Goal: Task Accomplishment & Management: Complete application form

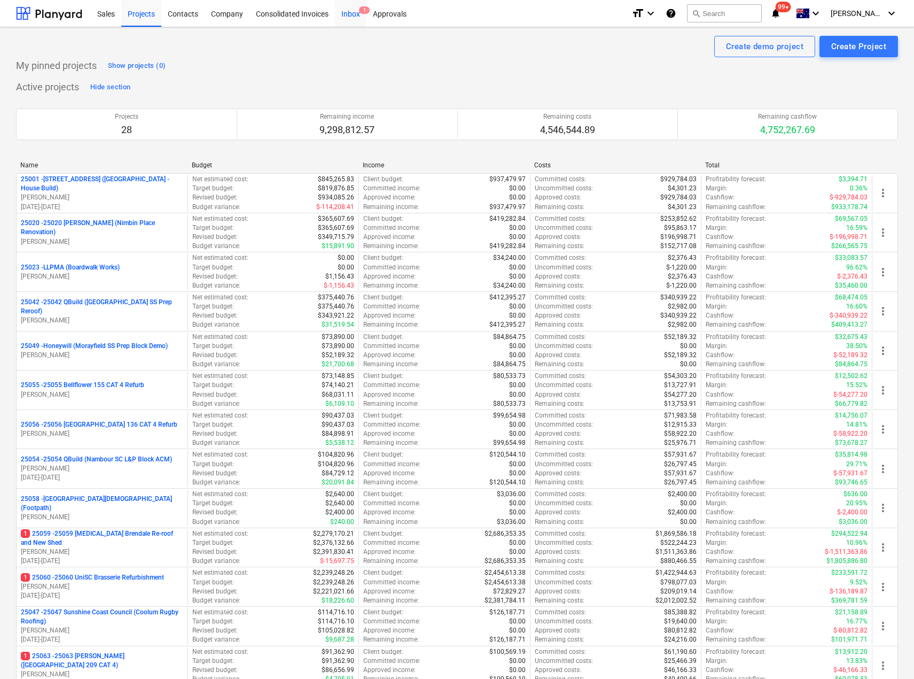
click at [356, 9] on div "Inbox 1" at bounding box center [351, 12] width 32 height 27
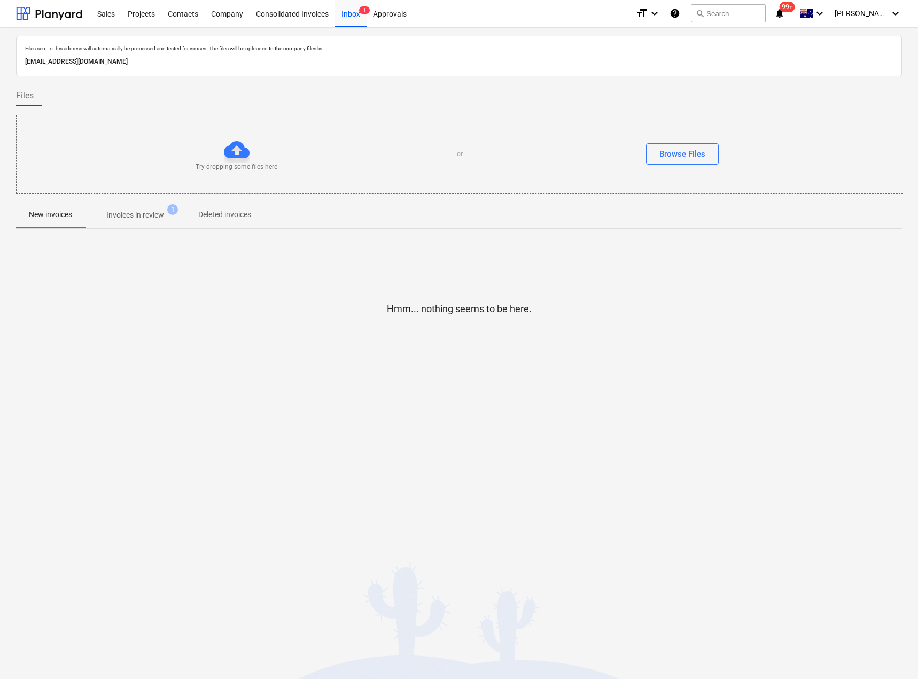
click at [140, 215] on p "Invoices in review" at bounding box center [135, 214] width 58 height 11
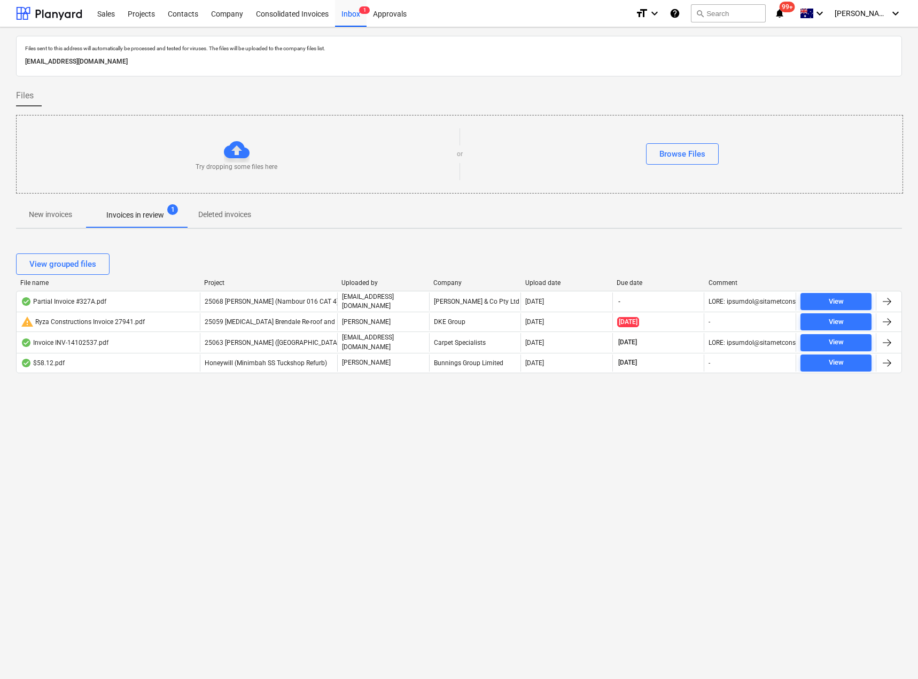
click at [785, 15] on icon "notifications" at bounding box center [779, 13] width 11 height 13
click at [382, 14] on div "Approvals" at bounding box center [390, 12] width 46 height 27
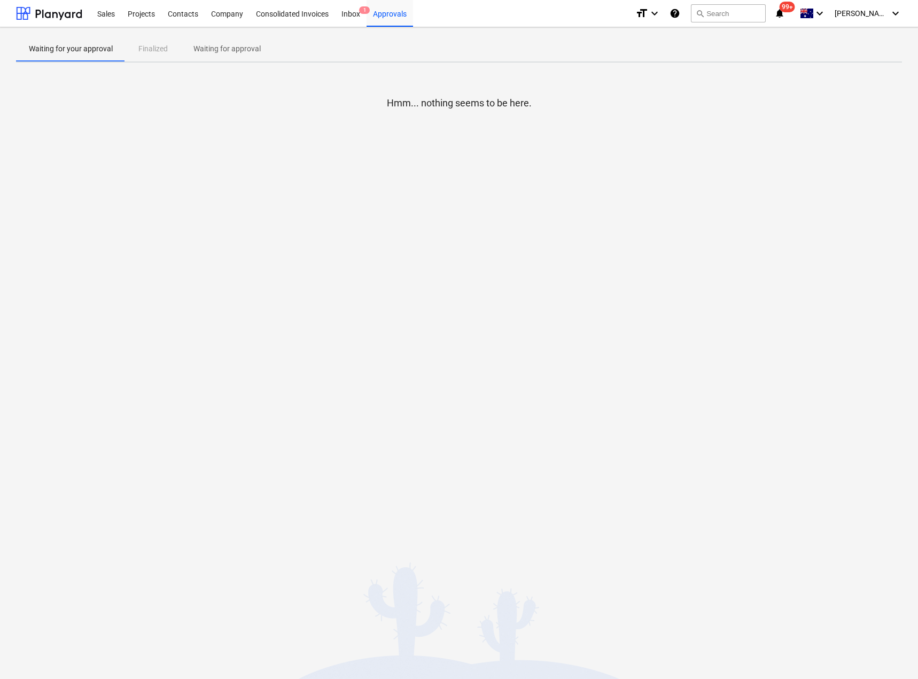
click at [155, 47] on div "Waiting for your approval Finalized Waiting for approval" at bounding box center [459, 49] width 886 height 26
click at [238, 52] on p "Waiting for approval" at bounding box center [226, 48] width 67 height 11
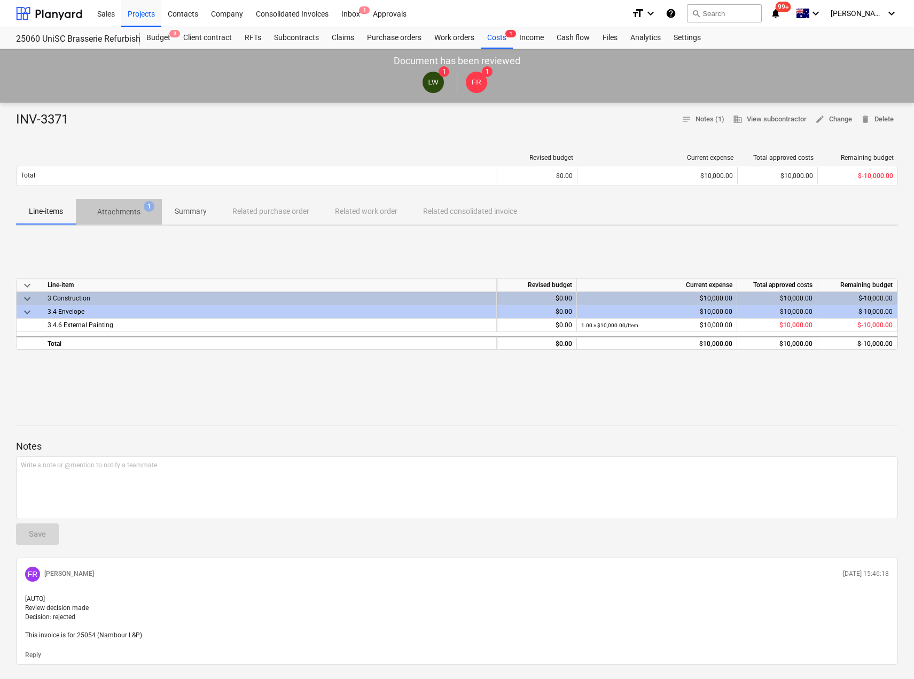
click at [111, 209] on p "Attachments" at bounding box center [118, 211] width 43 height 11
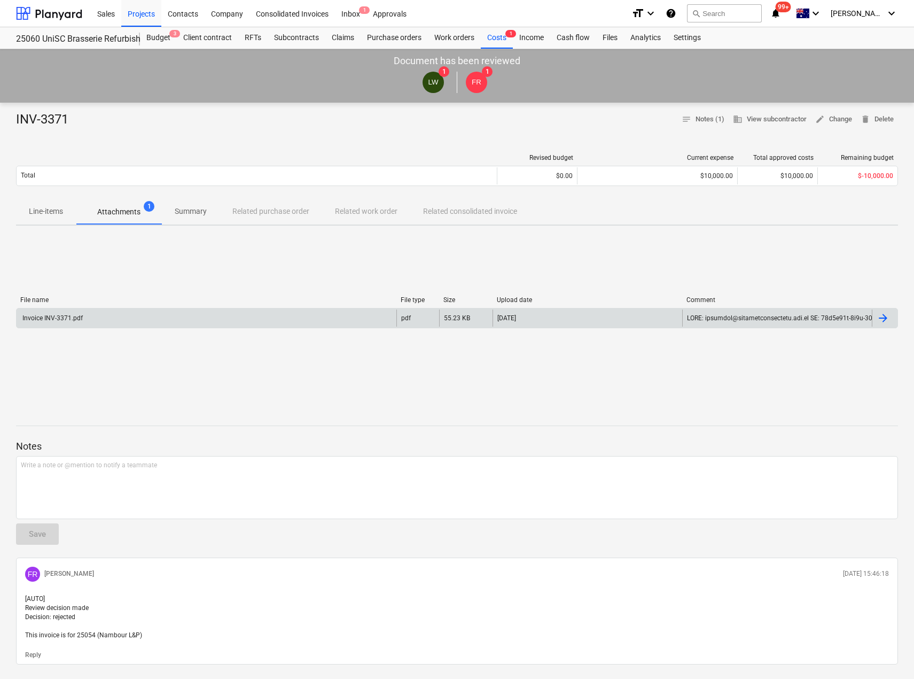
click at [67, 316] on div "Invoice INV-3371.pdf" at bounding box center [52, 317] width 62 height 7
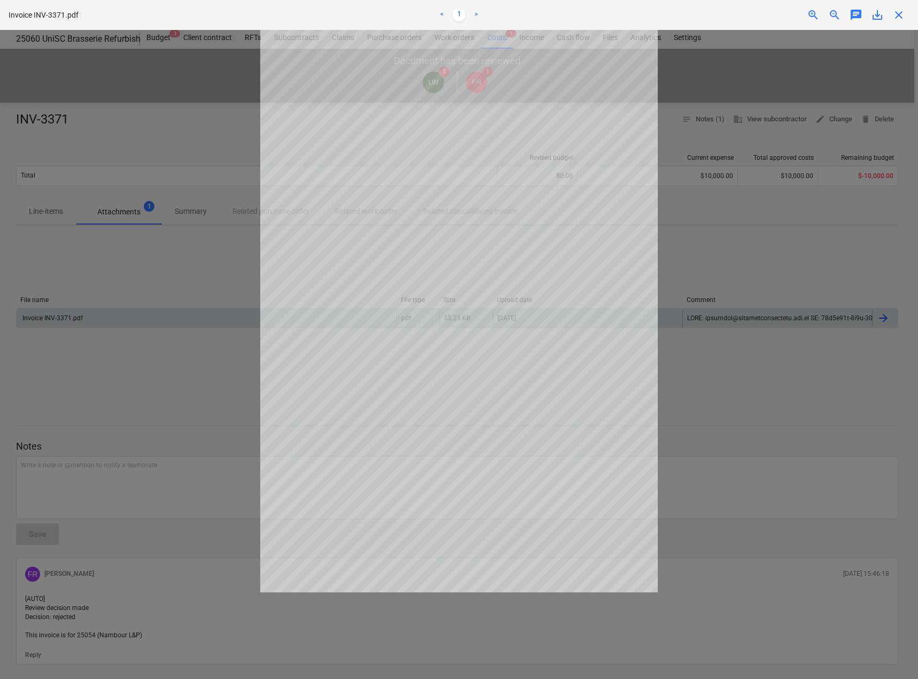
click at [894, 16] on span "close" at bounding box center [898, 15] width 13 height 13
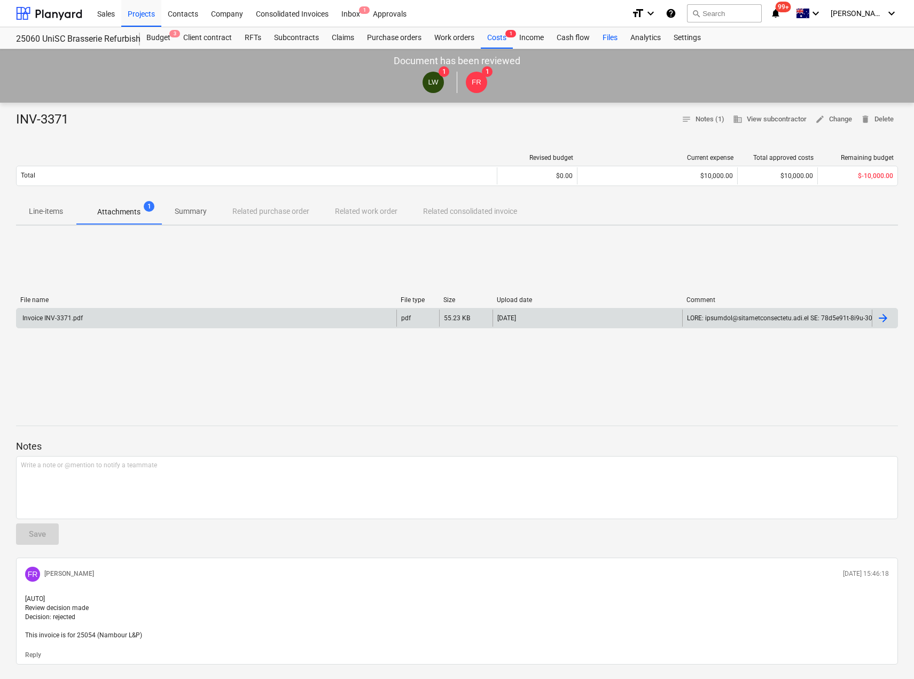
click at [607, 37] on div "Files" at bounding box center [610, 37] width 28 height 21
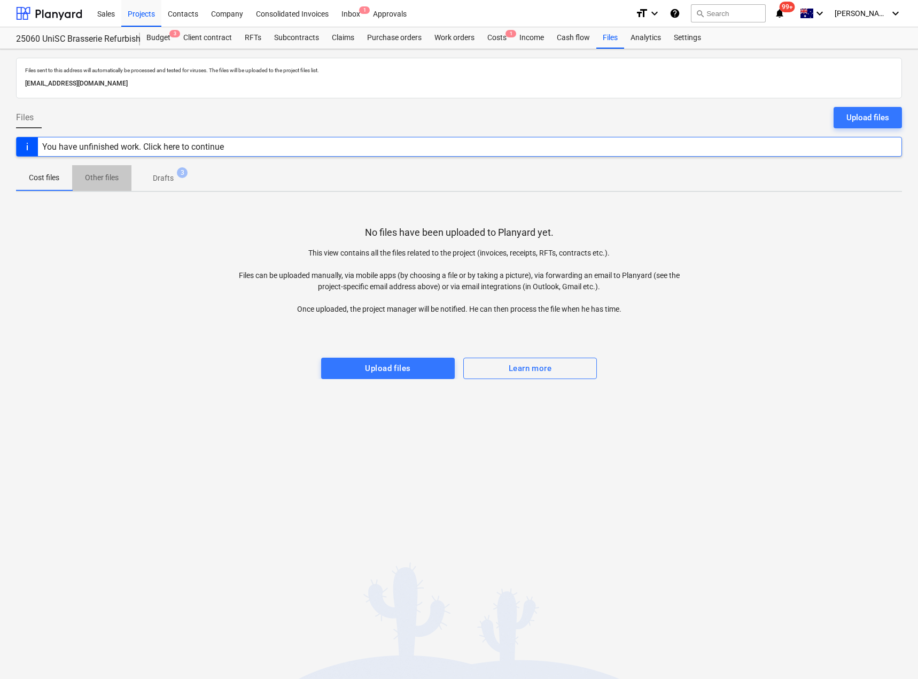
click at [107, 180] on p "Other files" at bounding box center [102, 177] width 34 height 11
click at [166, 176] on p "Drafts" at bounding box center [163, 178] width 21 height 11
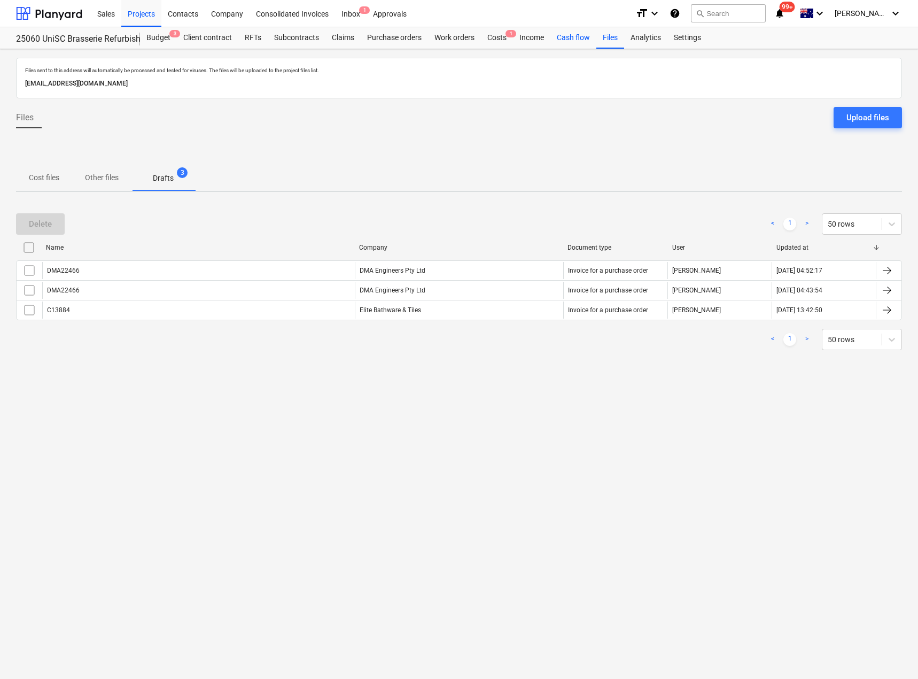
click at [585, 40] on div "Cash flow" at bounding box center [573, 37] width 46 height 21
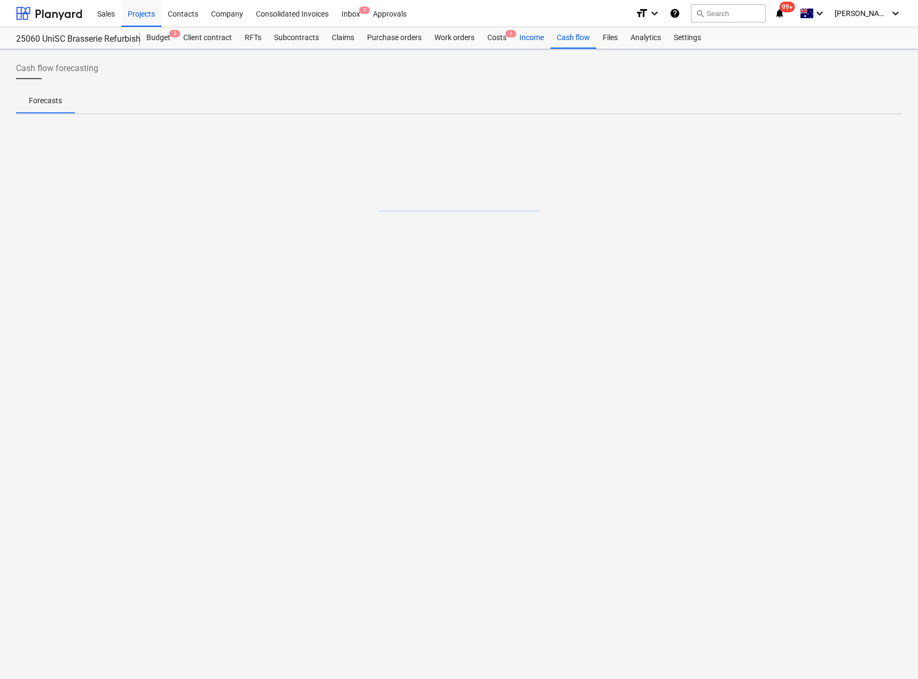
click at [527, 37] on div "Income" at bounding box center [531, 37] width 37 height 21
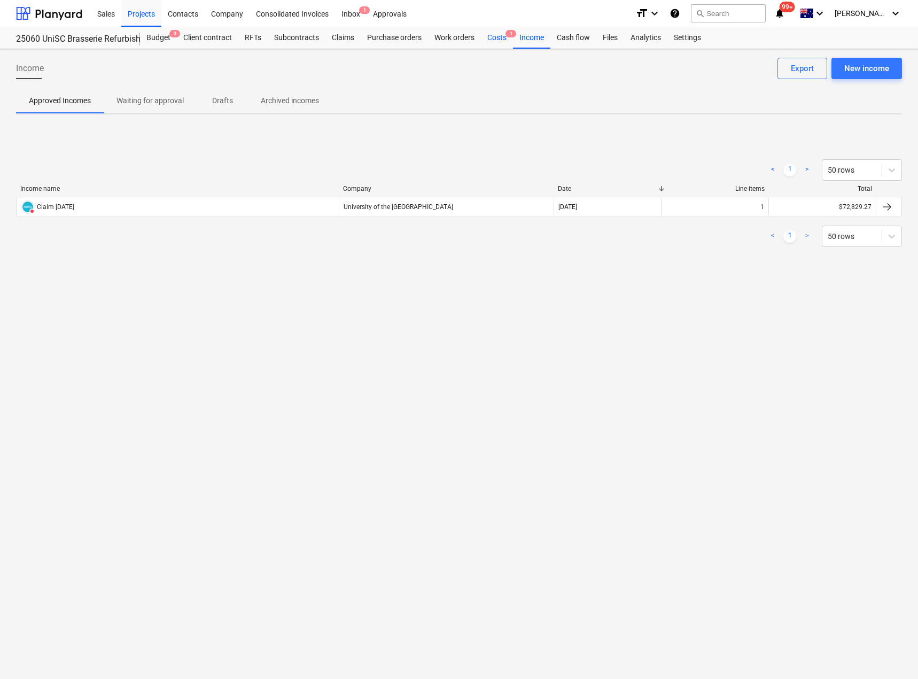
click at [494, 38] on div "Costs 1" at bounding box center [497, 37] width 32 height 21
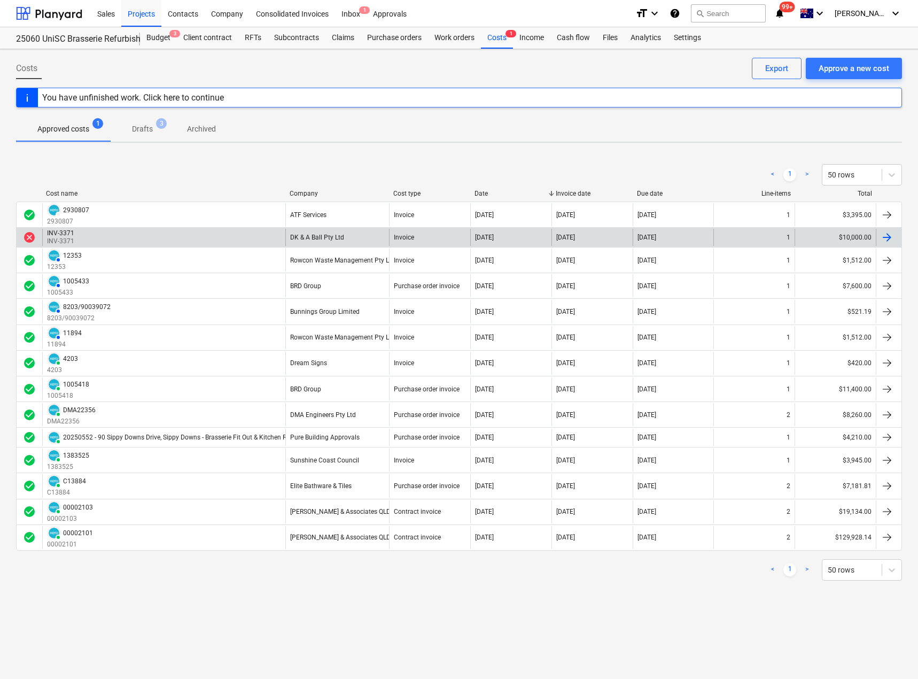
click at [74, 238] on p "INV-3371" at bounding box center [61, 241] width 29 height 9
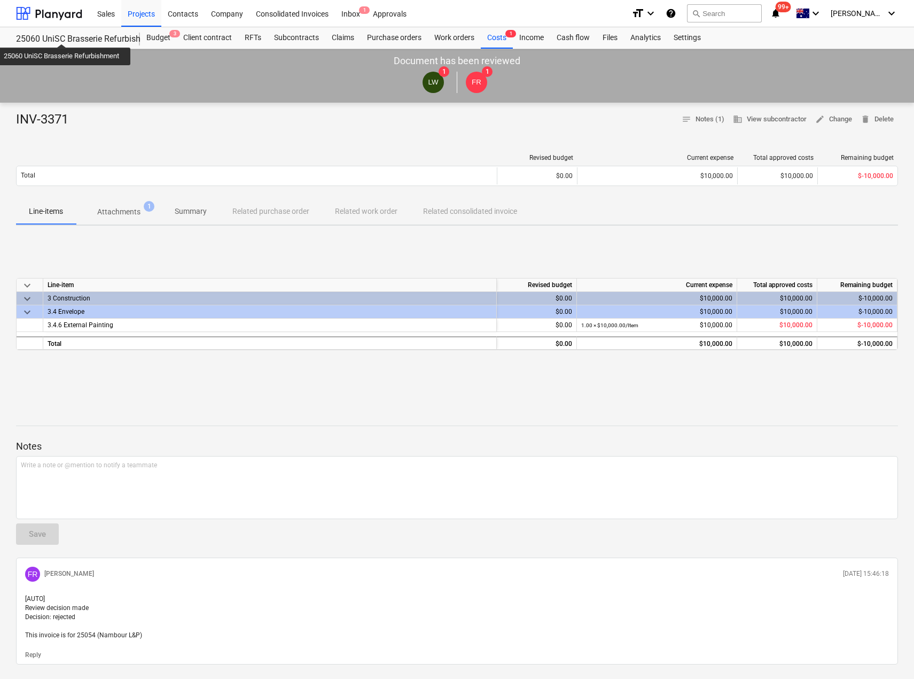
click at [63, 34] on div "25060 UniSC Brasserie Refurbishment" at bounding box center [71, 39] width 111 height 11
click at [833, 123] on span "edit Change" at bounding box center [833, 119] width 37 height 12
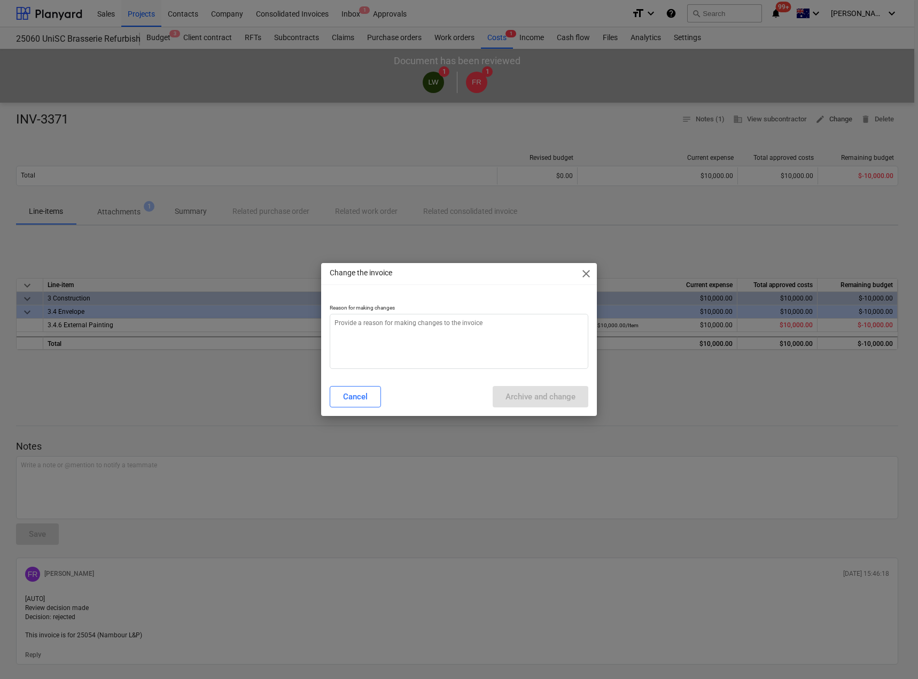
type textarea "x"
click at [382, 329] on textarea at bounding box center [459, 341] width 258 height 55
type textarea "C"
type textarea "x"
type textarea "Ch"
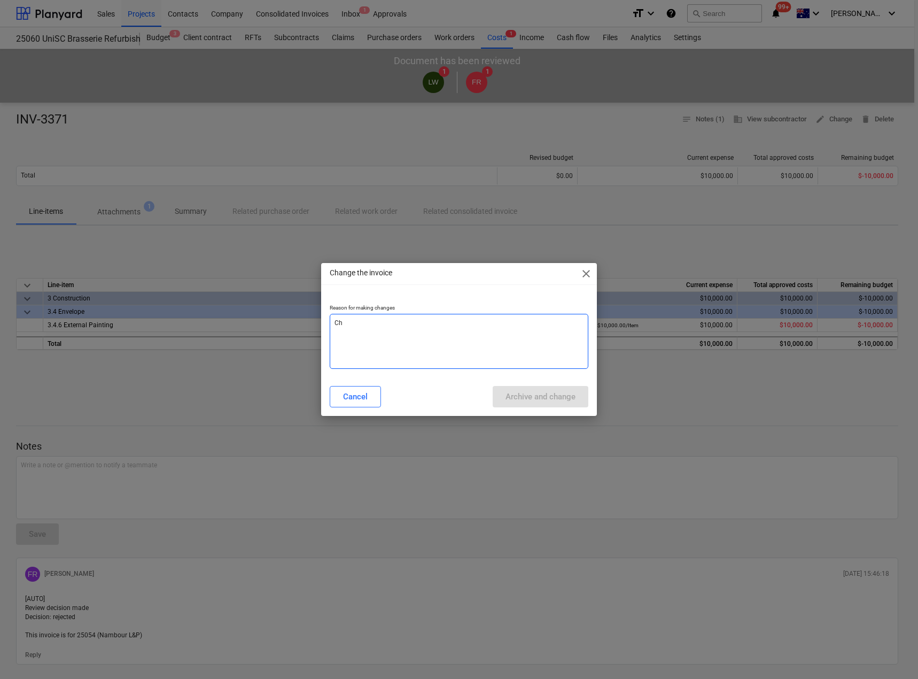
type textarea "x"
type textarea "Cha"
type textarea "x"
type textarea "[PERSON_NAME]"
type textarea "x"
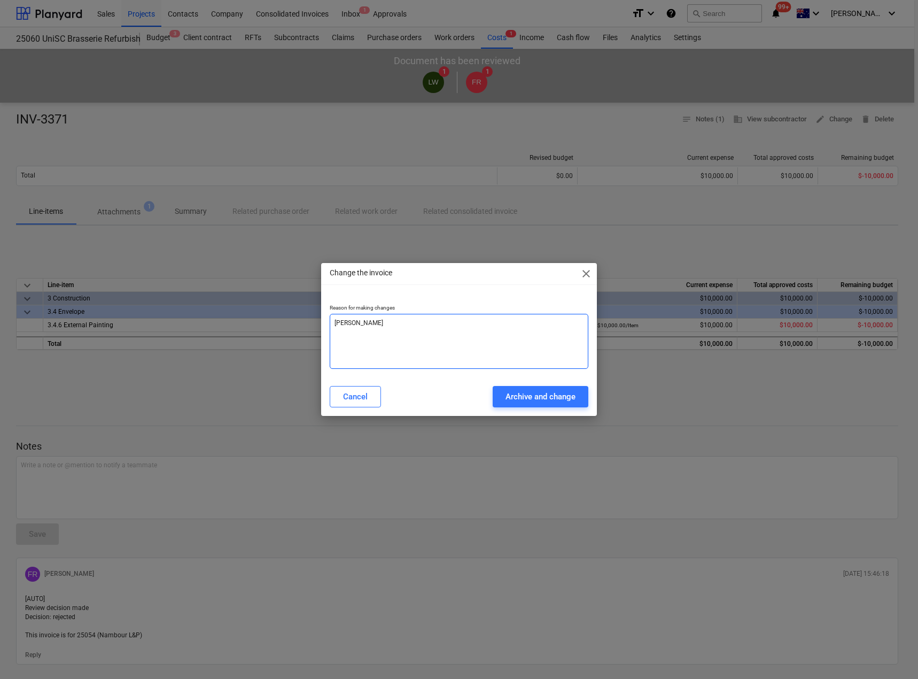
type textarea "[PERSON_NAME]"
type textarea "x"
type textarea "Change"
type textarea "x"
type textarea "Change"
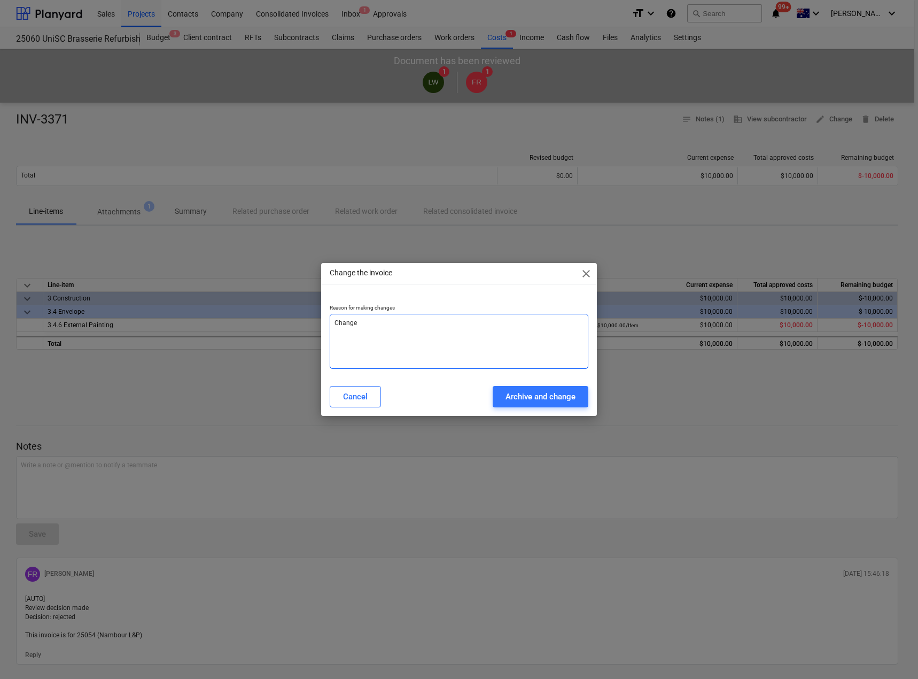
type textarea "x"
type textarea "Change P"
type textarea "x"
type textarea "Change Pr"
type textarea "x"
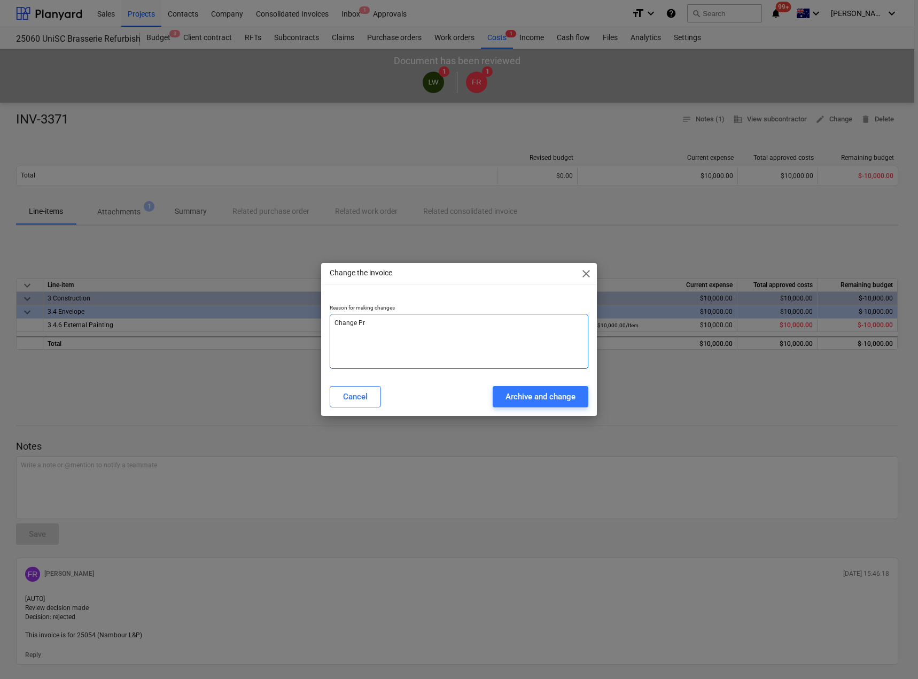
type textarea "Change Pro"
type textarea "x"
type textarea "Change Proj"
type textarea "x"
type textarea "Change Proje"
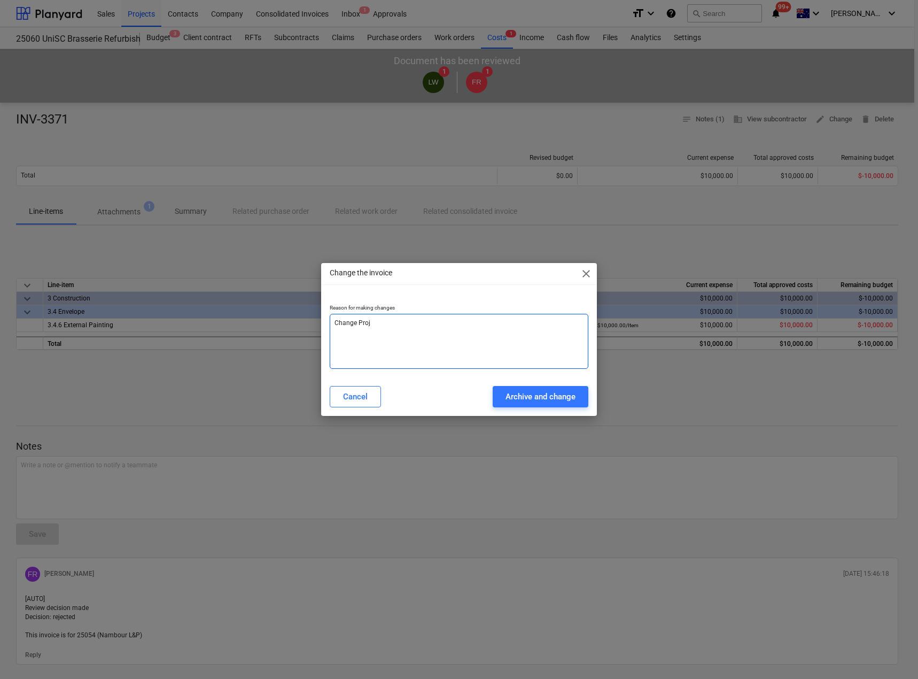
type textarea "x"
type textarea "Change Projec"
type textarea "x"
type textarea "Change Project"
type textarea "x"
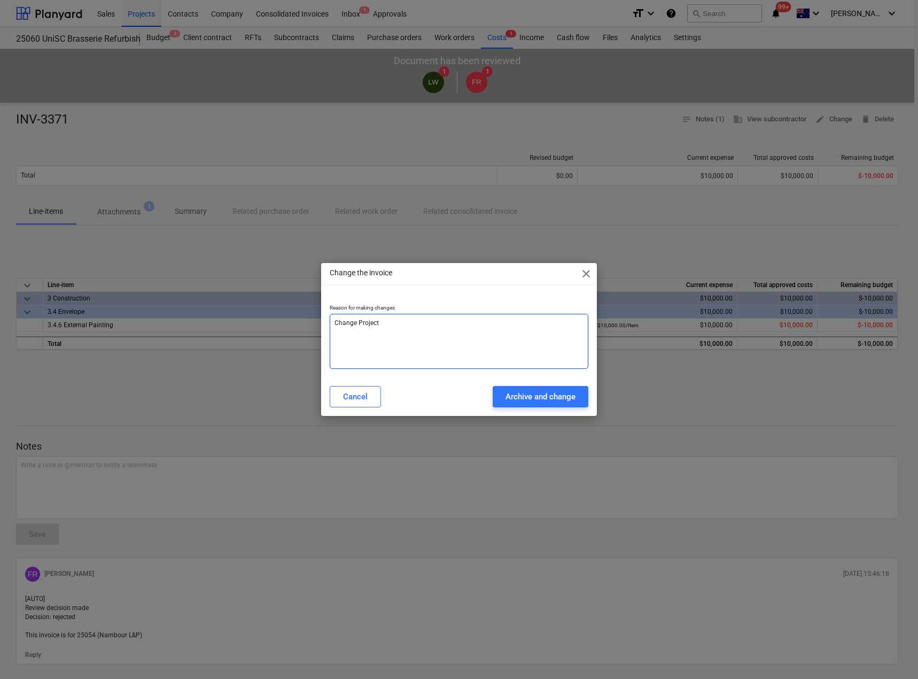
type textarea "Change Project"
type textarea "x"
type textarea "Change Project"
click at [530, 397] on div "Archive and change" at bounding box center [540, 397] width 70 height 14
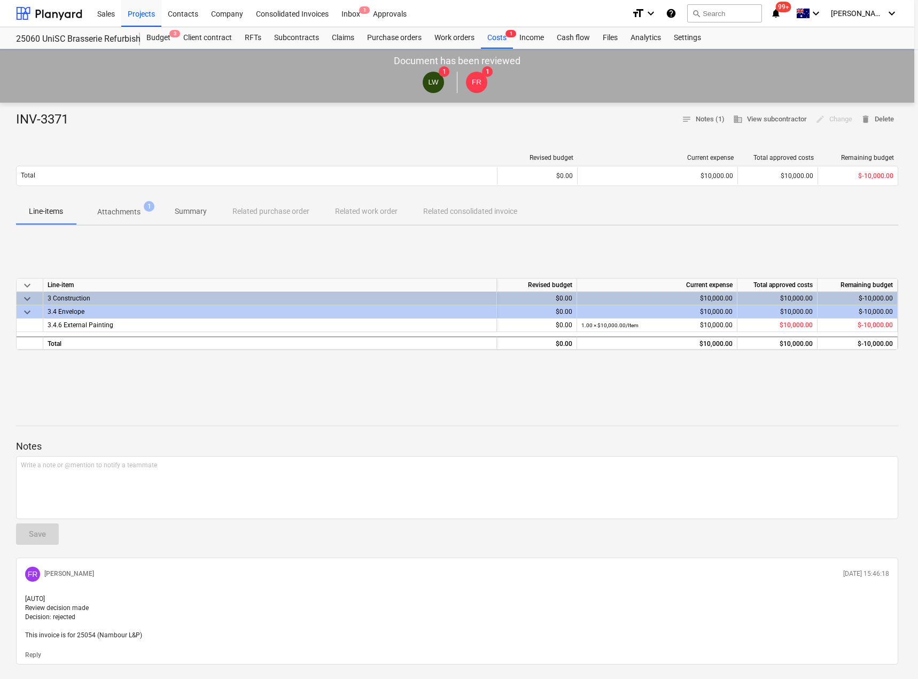
type textarea "x"
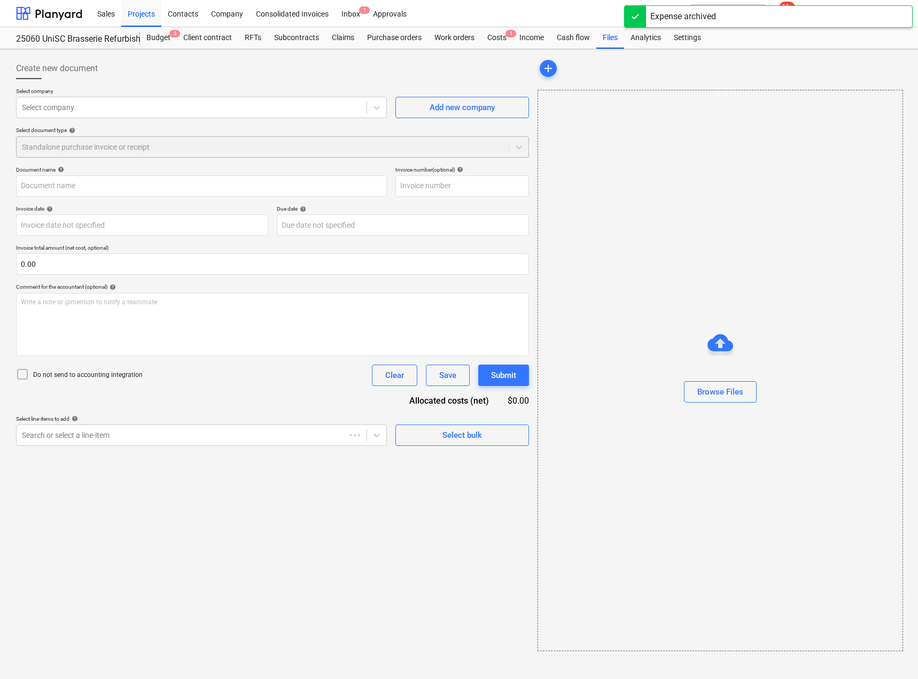
type input "INV-3371"
type input "[DATE]"
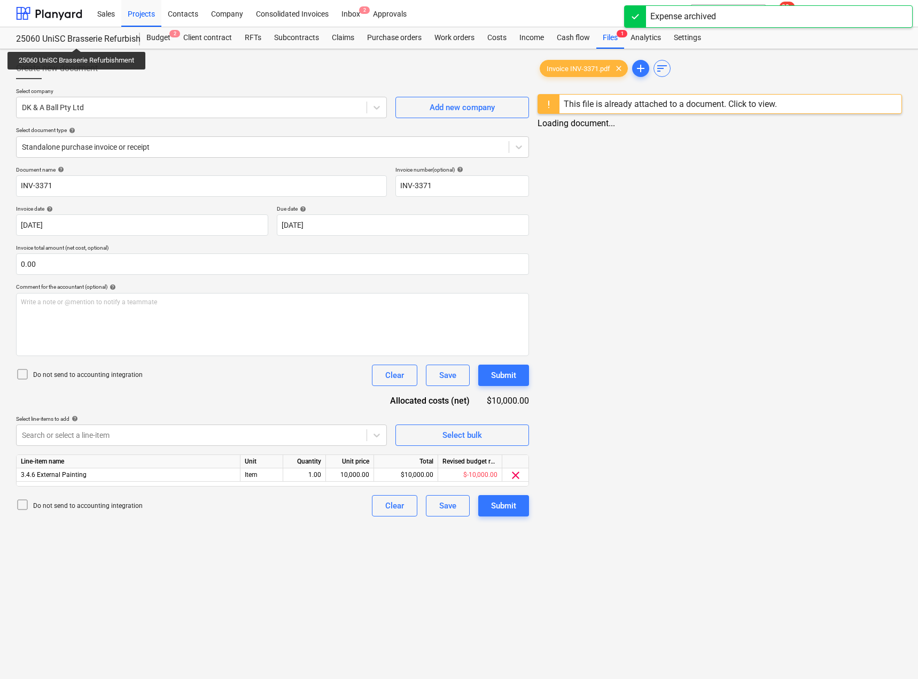
click at [77, 38] on div "25060 UniSC Brasserie Refurbishment" at bounding box center [71, 39] width 111 height 11
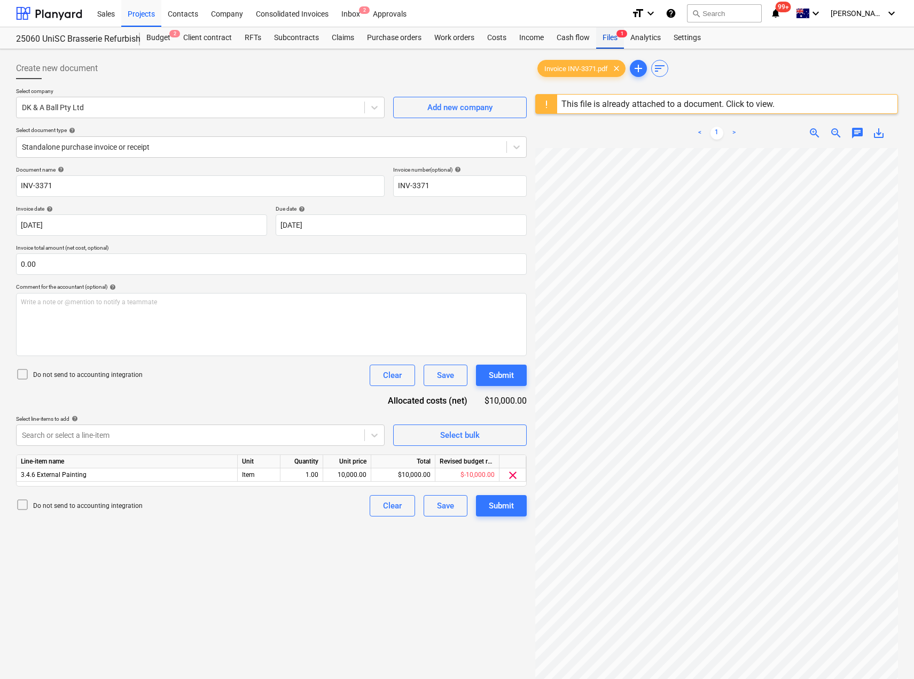
click at [606, 37] on div "Files 1" at bounding box center [610, 37] width 28 height 21
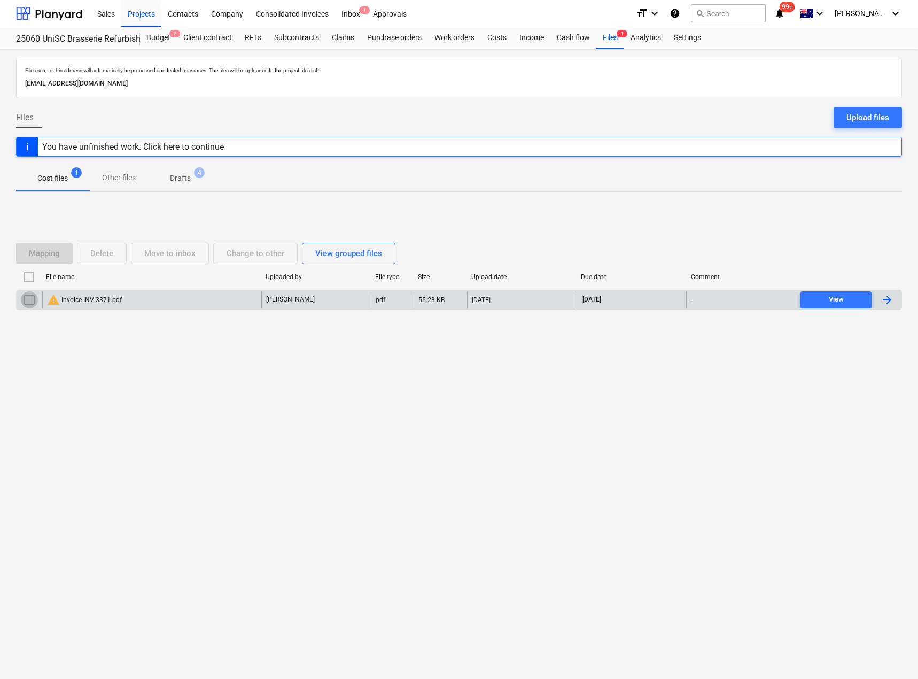
click at [30, 298] on input "checkbox" at bounding box center [29, 299] width 17 height 17
click at [174, 251] on div "Move to inbox" at bounding box center [169, 253] width 51 height 14
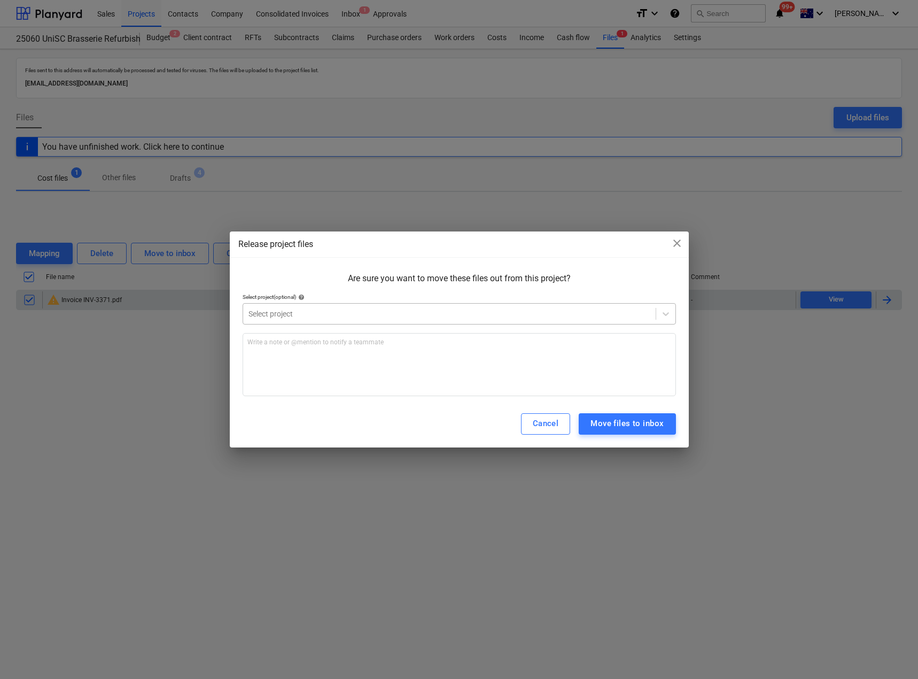
click at [286, 307] on div "Select project" at bounding box center [449, 313] width 413 height 15
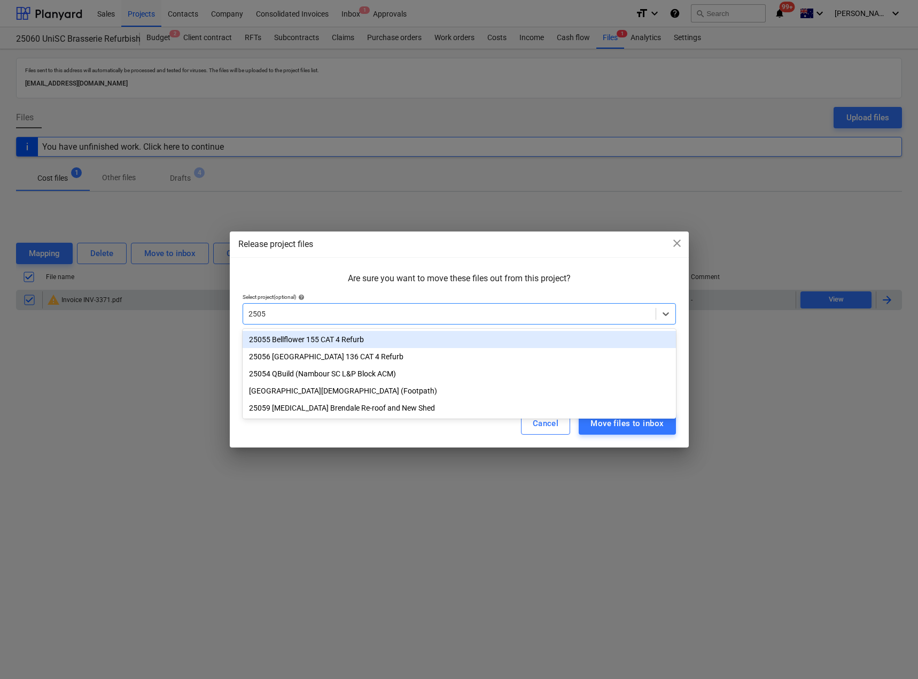
type input "25054"
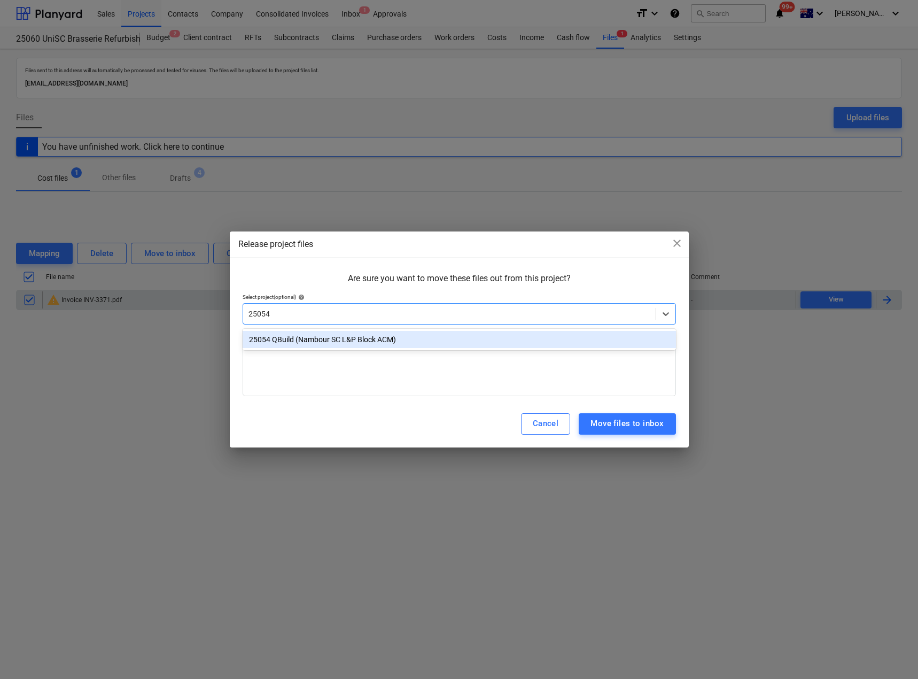
click at [380, 340] on div "25054 QBuild (Nambour SC L&P Block ACM)" at bounding box center [459, 339] width 433 height 17
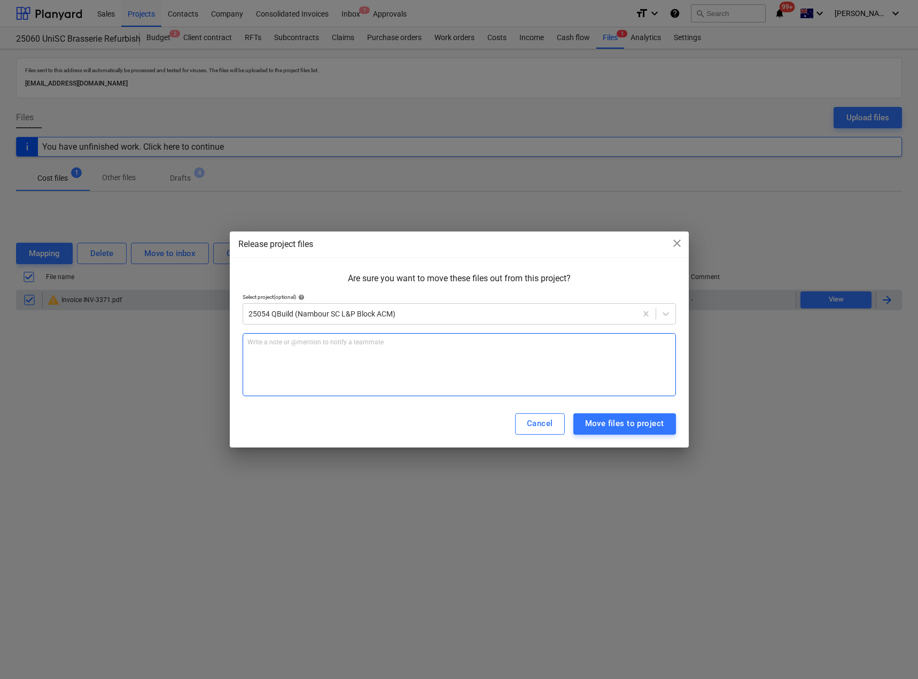
click at [331, 345] on p "Write a note or @mention to notify a teammate [PERSON_NAME]" at bounding box center [459, 342] width 424 height 9
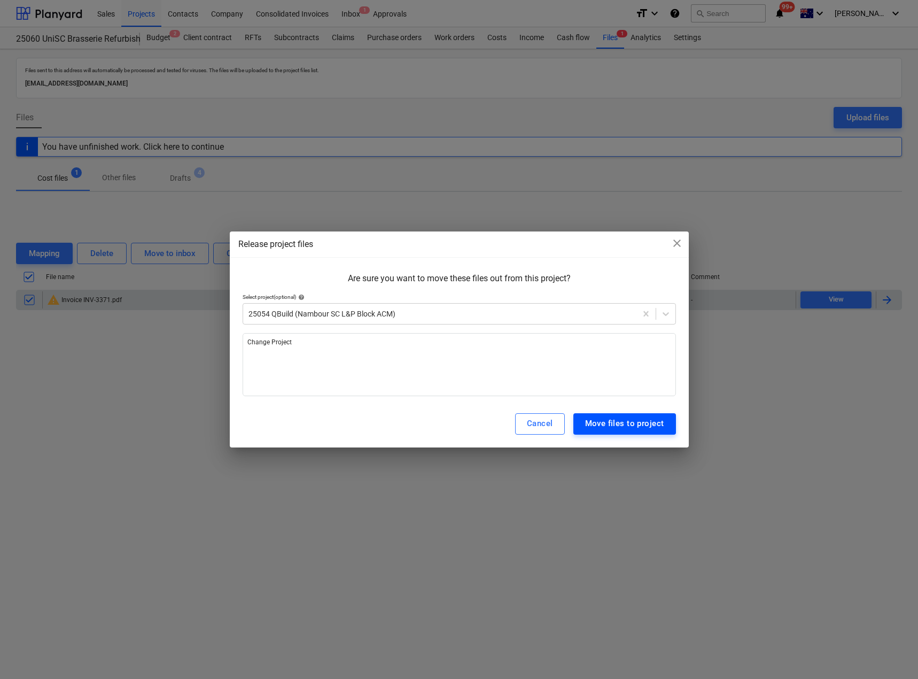
click at [630, 426] on div "Move files to project" at bounding box center [624, 423] width 79 height 14
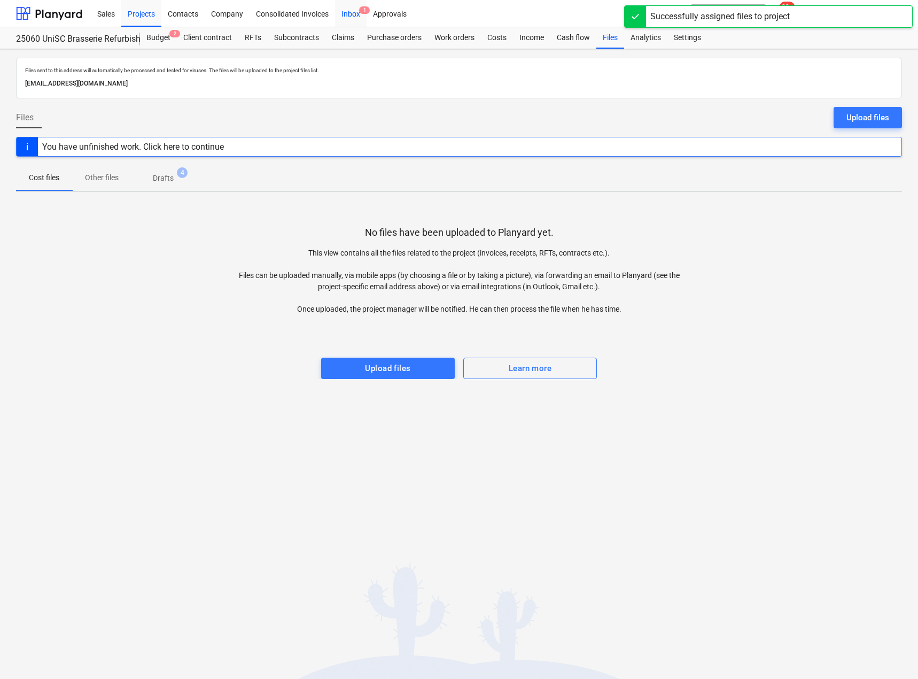
click at [344, 12] on div "Inbox 1" at bounding box center [351, 12] width 32 height 27
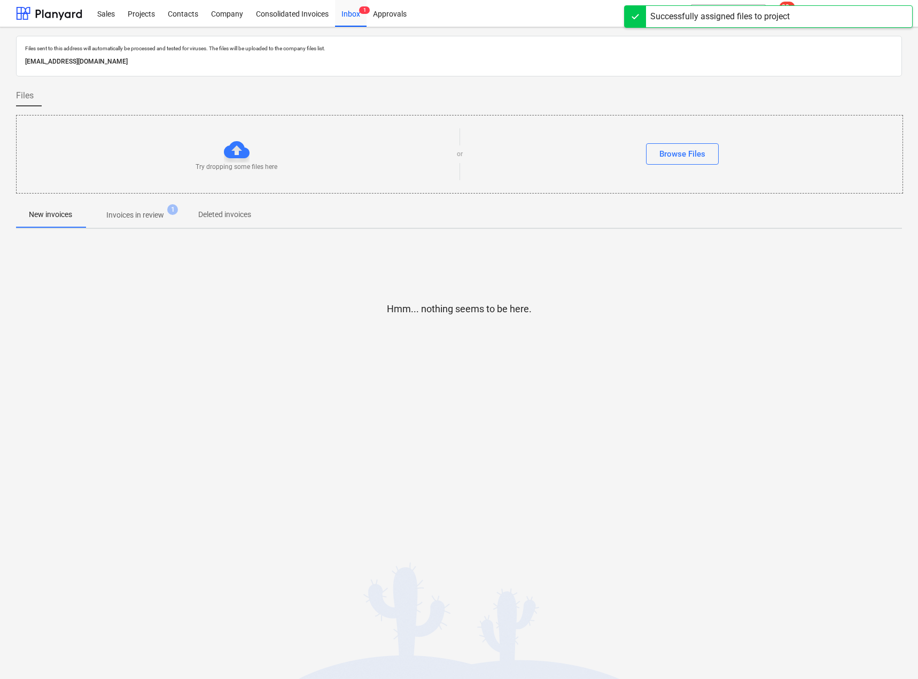
click at [133, 218] on p "Invoices in review" at bounding box center [135, 214] width 58 height 11
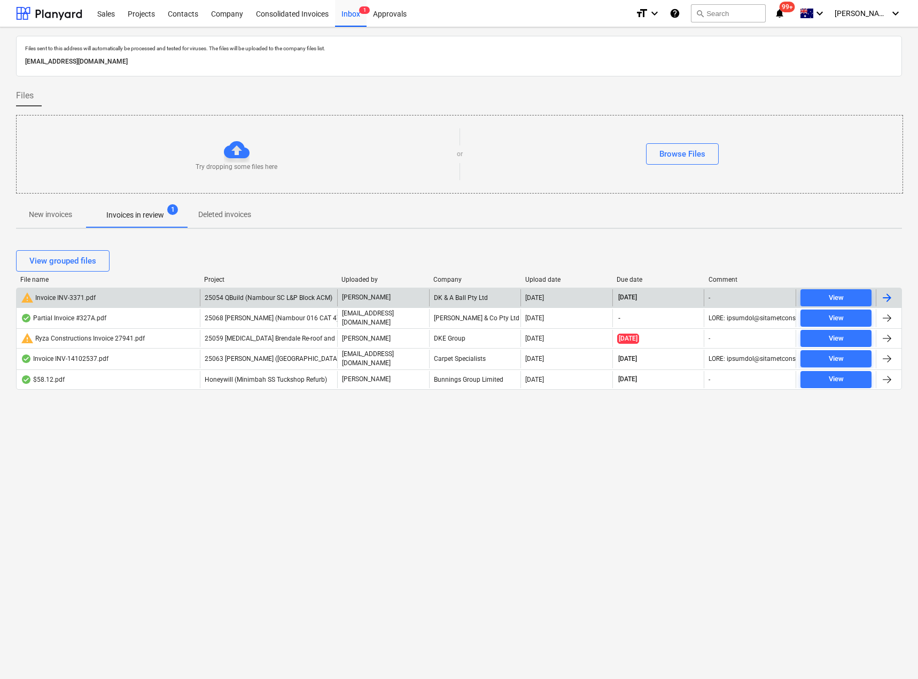
click at [251, 298] on span "25054 QBuild (Nambour SC L&P Block ACM)" at bounding box center [269, 297] width 128 height 7
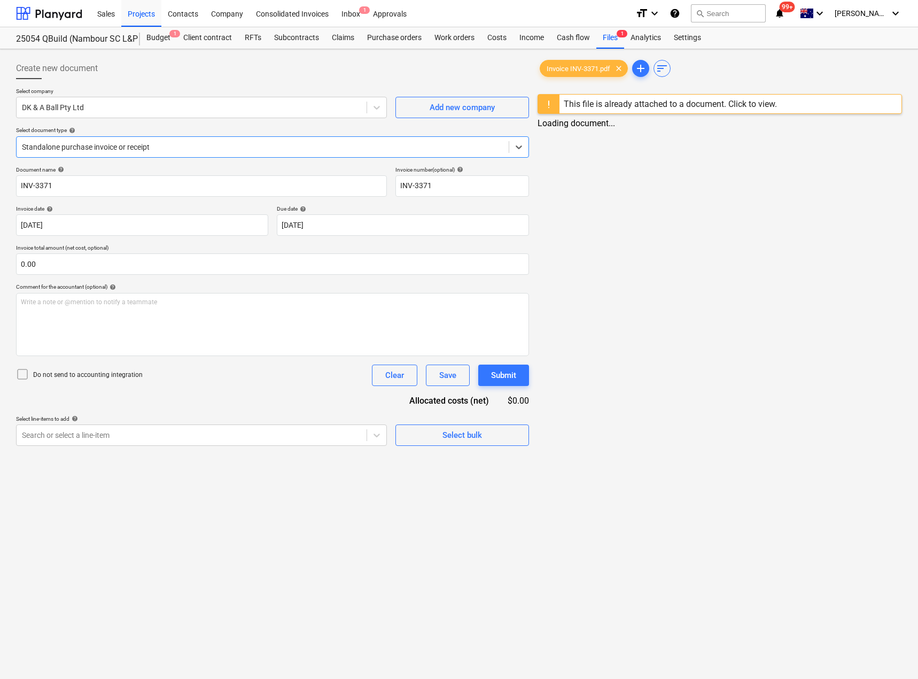
click at [166, 152] on div at bounding box center [262, 147] width 481 height 11
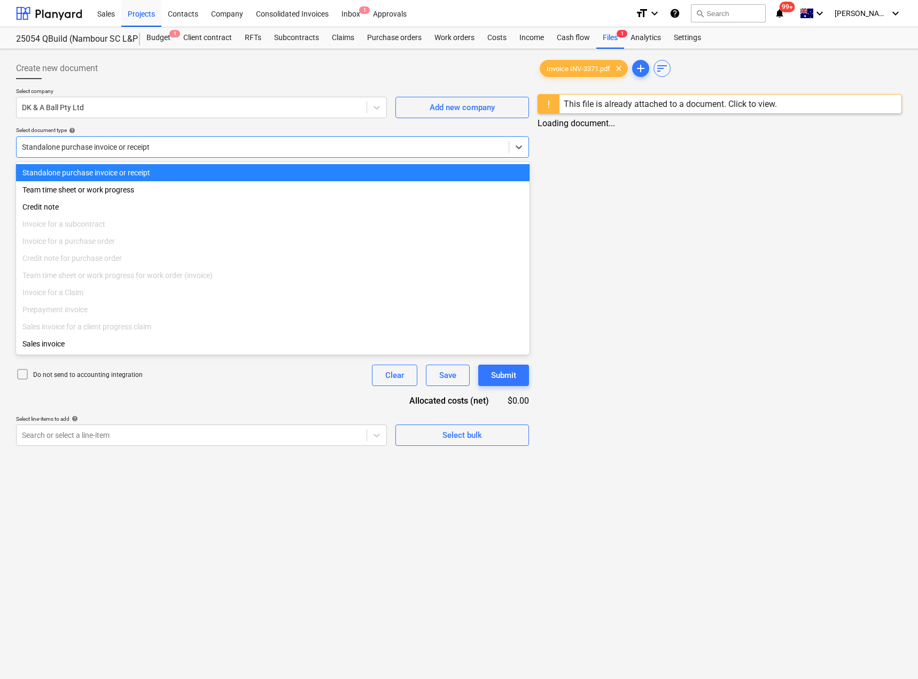
click at [166, 152] on div at bounding box center [262, 147] width 481 height 11
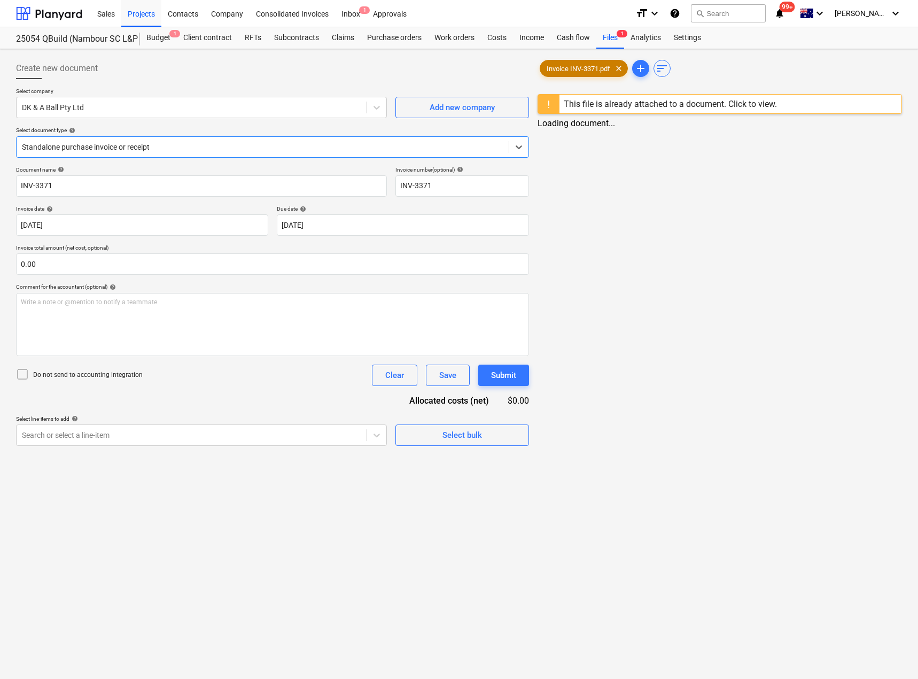
click at [597, 69] on span "Invoice INV-3371.pdf" at bounding box center [578, 69] width 76 height 8
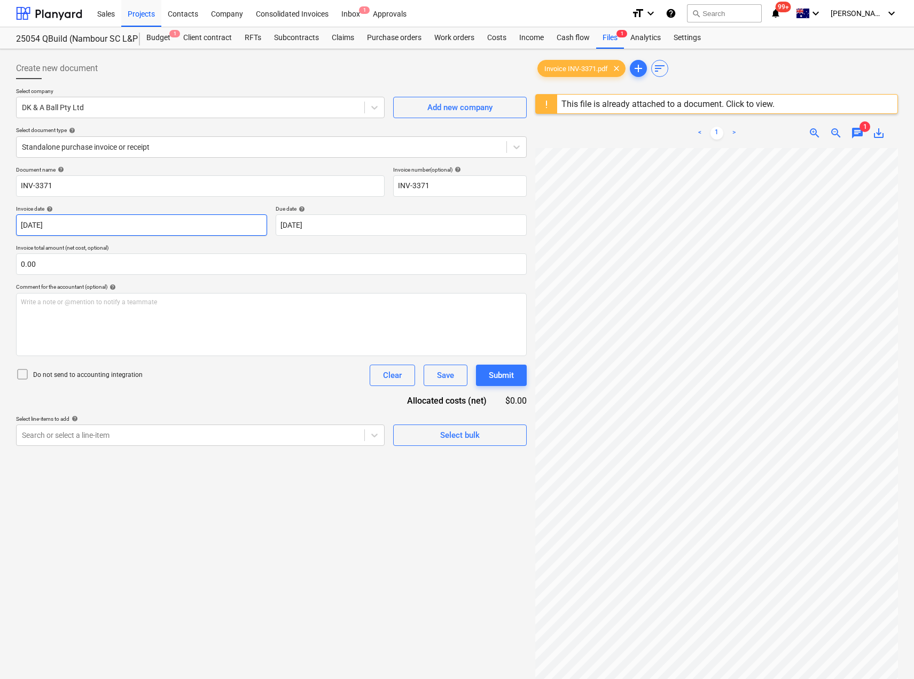
click at [114, 221] on body "Sales Projects Contacts Company Consolidated Invoices Inbox 1 Approvals format_…" at bounding box center [457, 339] width 914 height 679
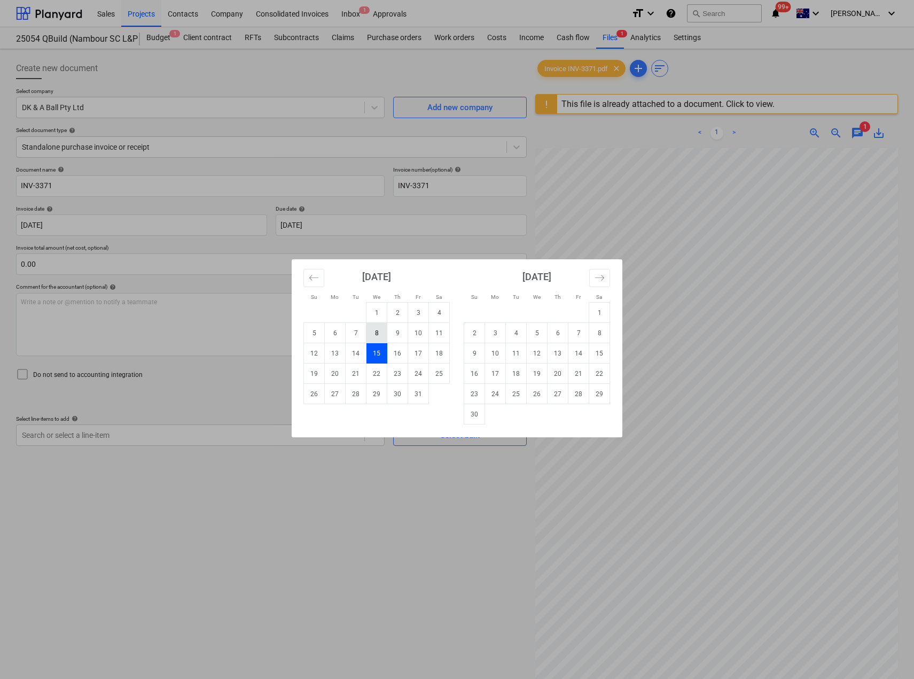
click at [375, 331] on td "8" at bounding box center [377, 333] width 21 height 20
type input "[DATE]"
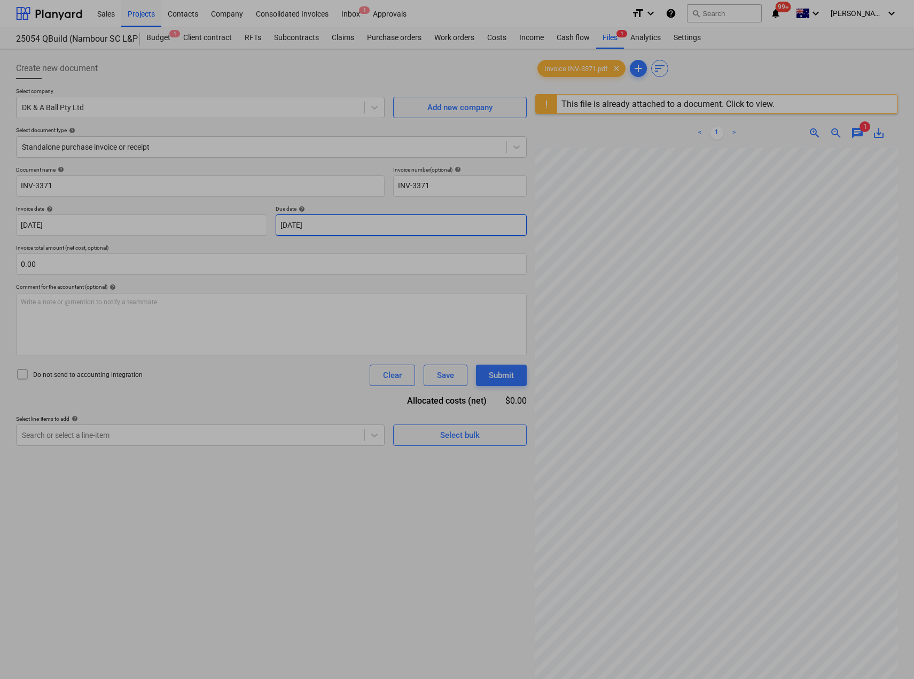
click at [342, 225] on body "Sales Projects Contacts Company Consolidated Invoices Inbox 1 Approvals format_…" at bounding box center [457, 339] width 914 height 679
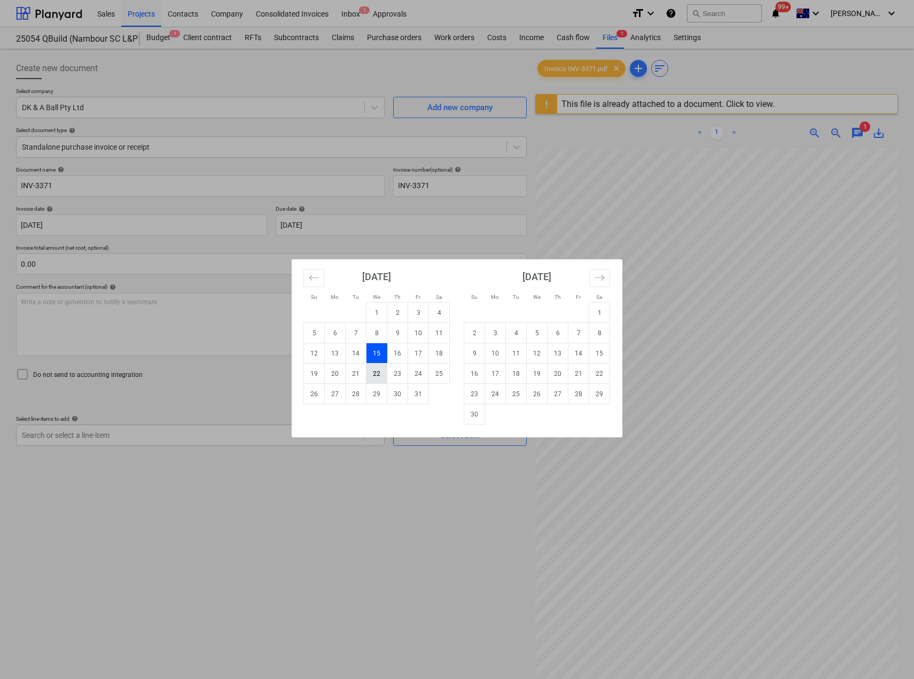
click at [379, 374] on td "22" at bounding box center [377, 373] width 21 height 20
type input "[DATE]"
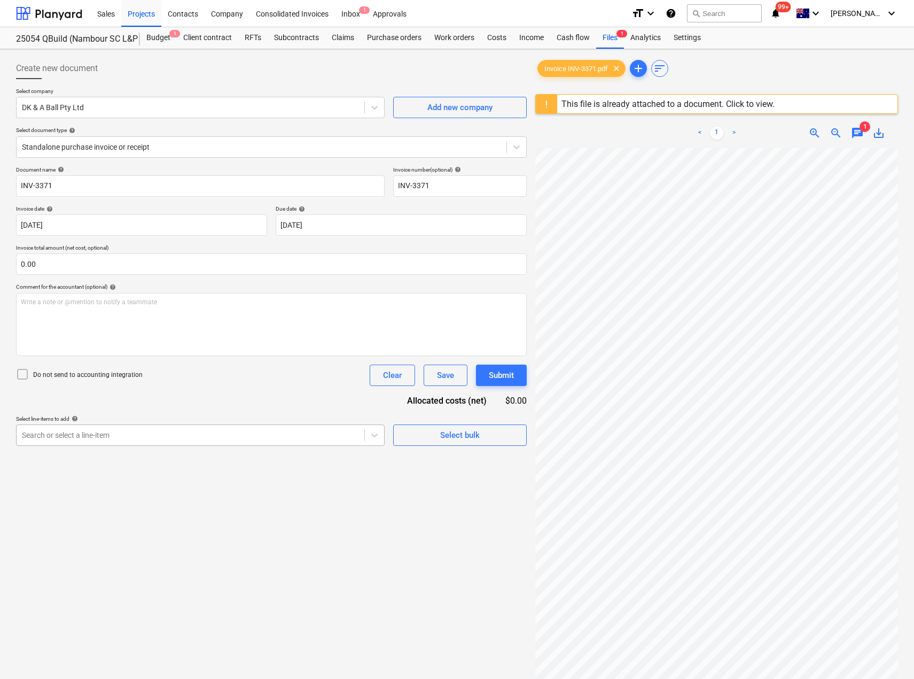
click at [212, 433] on div at bounding box center [190, 435] width 337 height 11
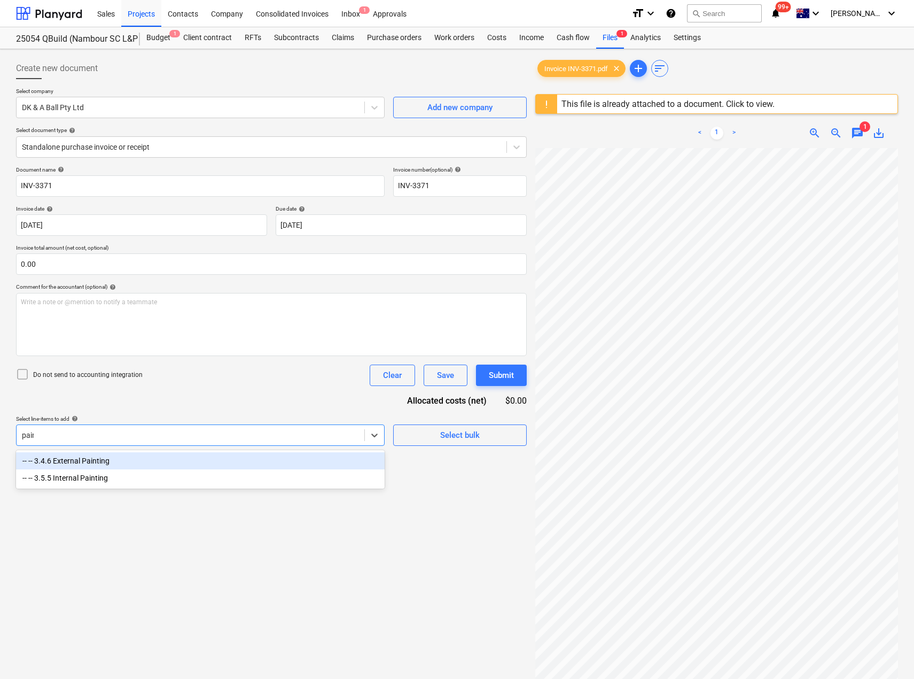
type input "paint"
click at [159, 460] on div "-- -- 3.4.6 External Painting" at bounding box center [200, 460] width 369 height 17
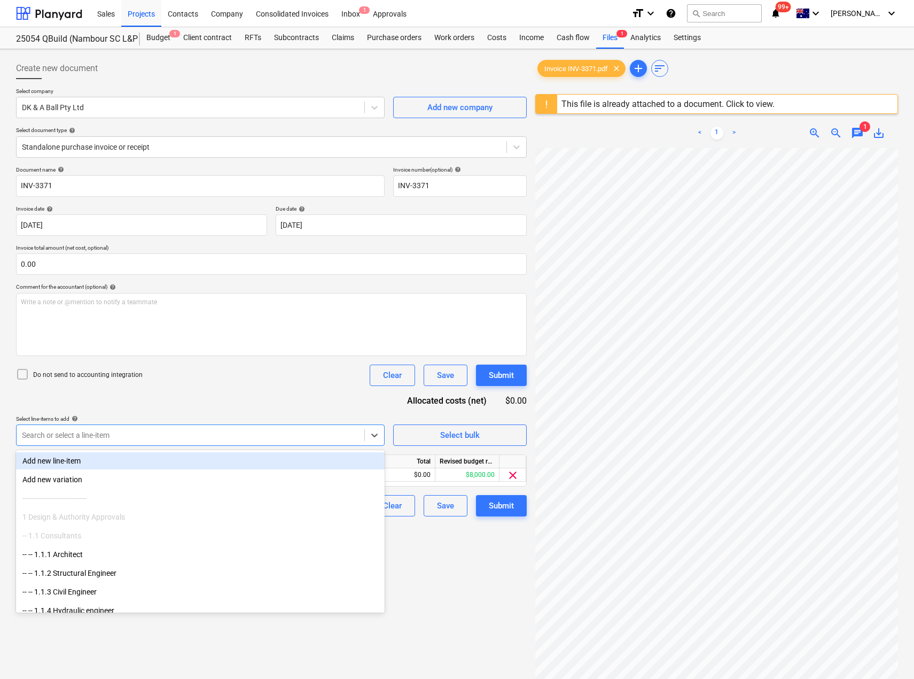
click at [203, 387] on div "Document name help INV-3371 Invoice number (optional) help INV-3371 Invoice dat…" at bounding box center [271, 341] width 511 height 350
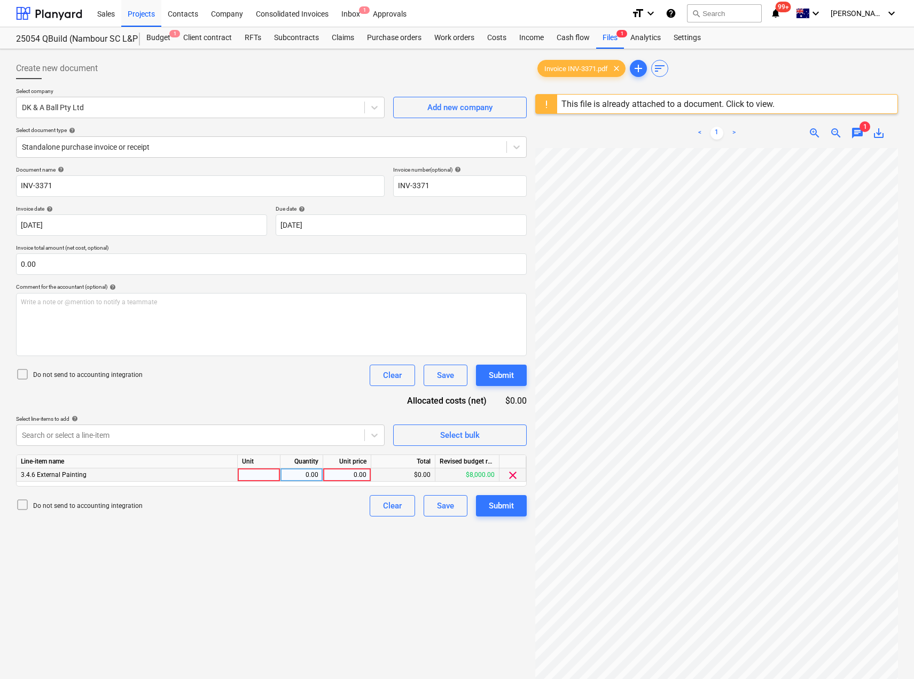
click at [275, 471] on div at bounding box center [259, 474] width 43 height 13
type input "Item"
type input "1000"
click at [355, 477] on div "1,000.00" at bounding box center [347, 474] width 39 height 13
type input "10000"
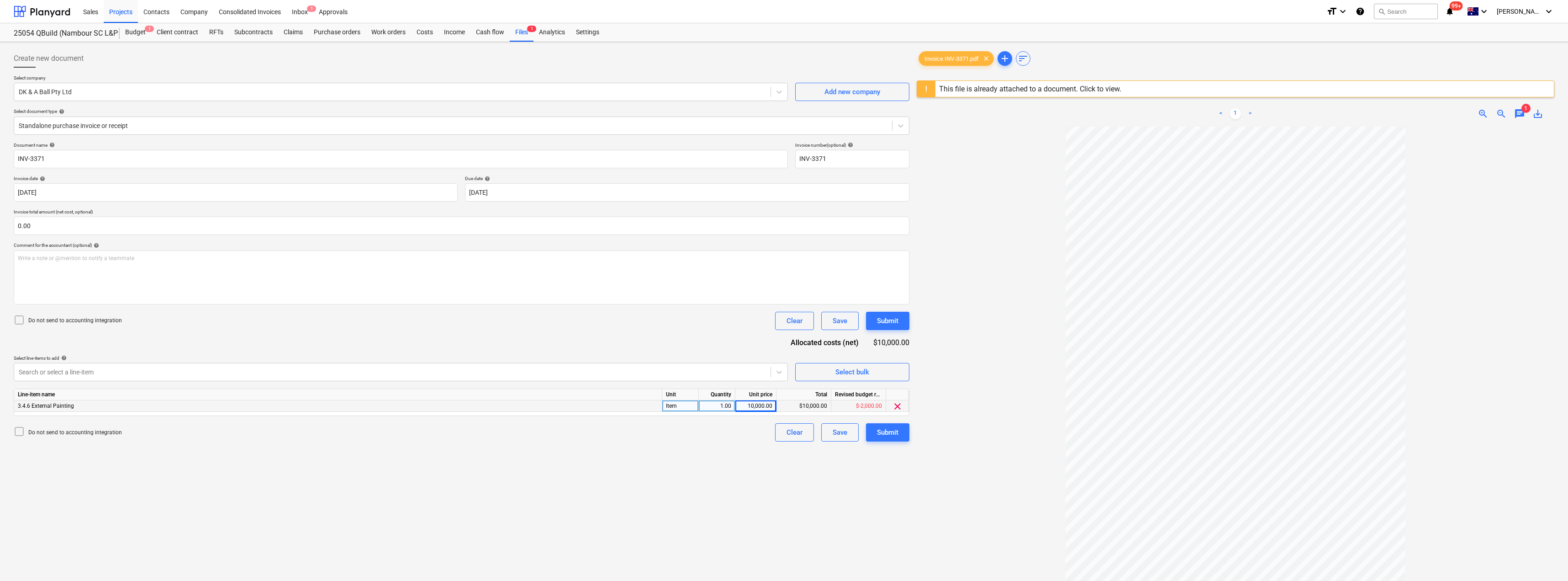
click at [784, 116] on div "chat" at bounding box center [1519, 114] width 18 height 11
click at [784, 113] on span "chat" at bounding box center [1519, 114] width 11 height 11
click at [784, 436] on div "Submit" at bounding box center [887, 433] width 21 height 12
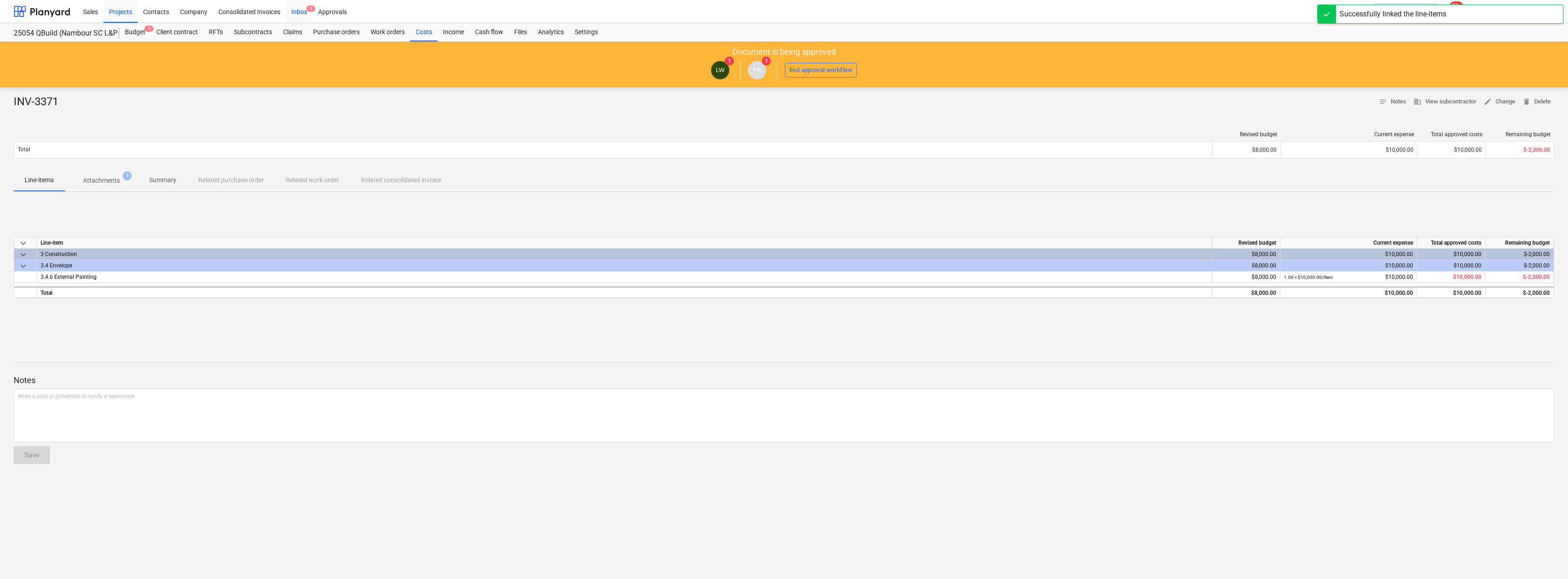
click at [292, 8] on div "Inbox 1" at bounding box center [299, 10] width 27 height 23
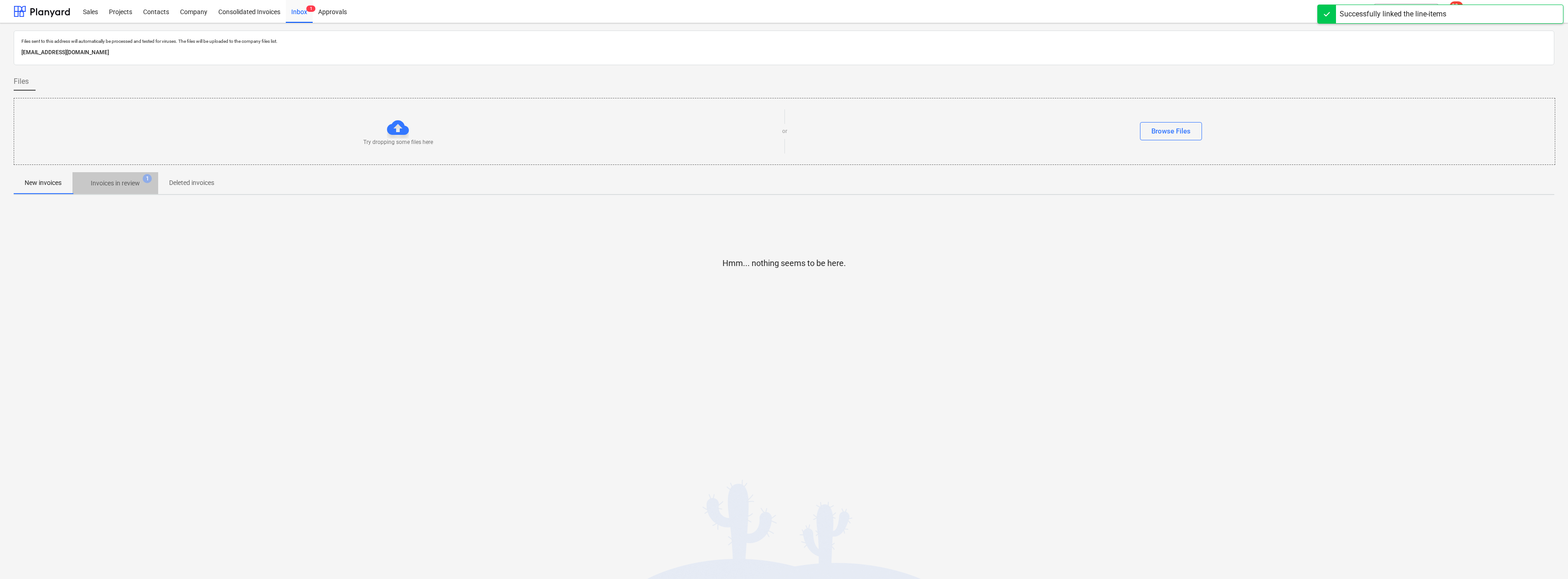
click at [112, 188] on p "Invoices in review" at bounding box center [115, 182] width 49 height 9
